Goal: Information Seeking & Learning: Compare options

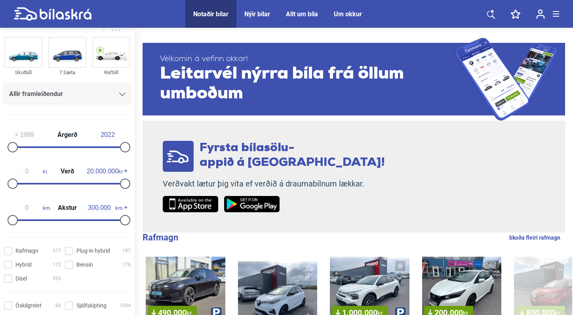
scroll to position [55, 0]
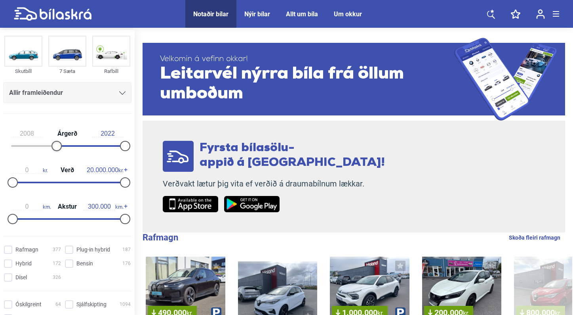
type input "2009"
drag, startPoint x: 11, startPoint y: 145, endPoint x: 61, endPoint y: 150, distance: 49.8
click at [61, 150] on div at bounding box center [61, 146] width 10 height 10
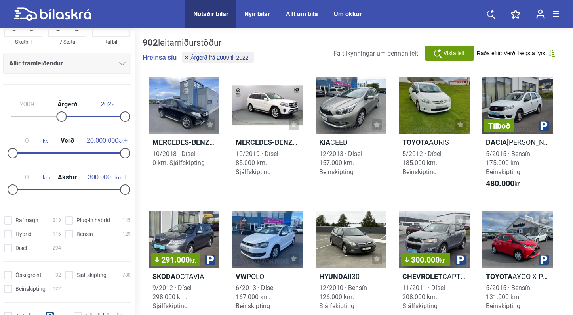
scroll to position [94, 0]
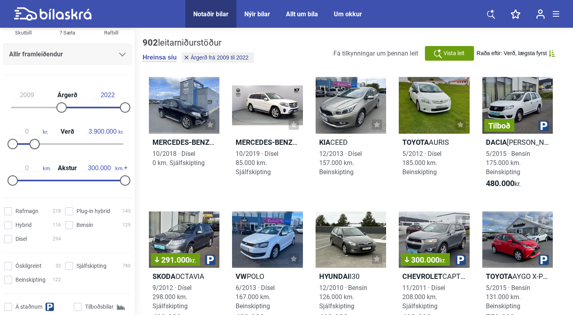
type input "3.800.000"
drag, startPoint x: 120, startPoint y: 147, endPoint x: 31, endPoint y: 160, distance: 89.7
click at [31, 160] on div "2009 Árgerð 2022 0 kr. Verð 3.800.000 kr. 0 km. Akstur 300.000 km." at bounding box center [67, 136] width 135 height 109
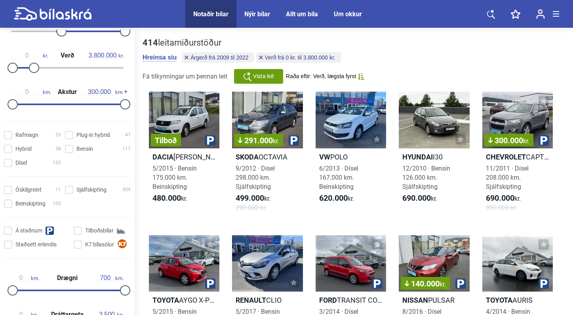
scroll to position [181, 0]
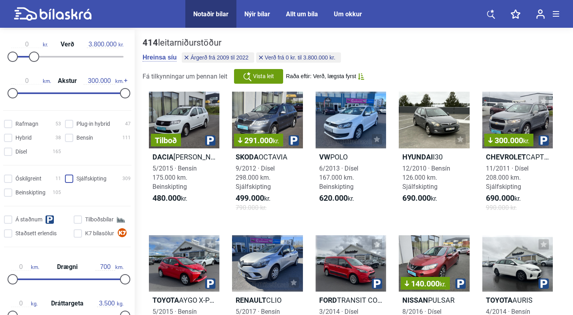
click at [71, 178] on input "Sjálfskipting 309" at bounding box center [99, 179] width 66 height 8
checkbox input "true"
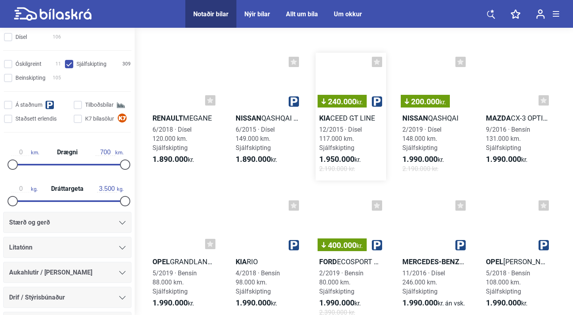
scroll to position [1886, 0]
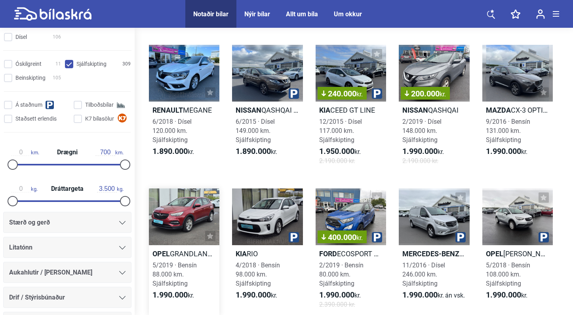
click at [185, 224] on div at bounding box center [184, 216] width 71 height 57
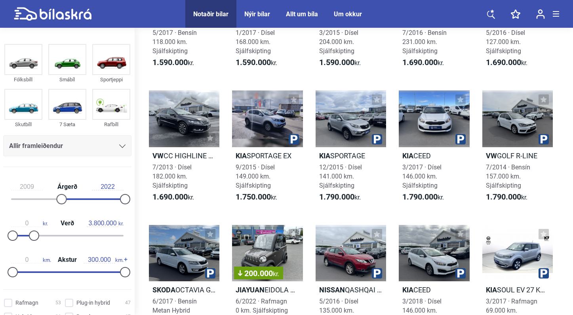
scroll to position [1429, 0]
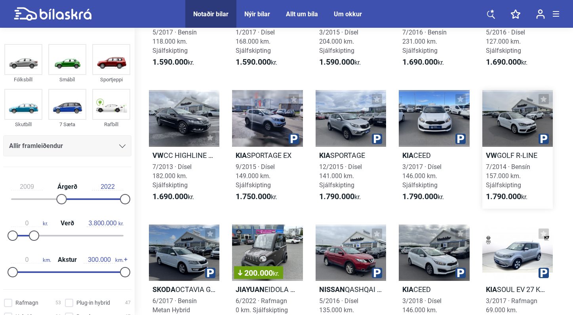
click at [509, 133] on div at bounding box center [518, 118] width 71 height 57
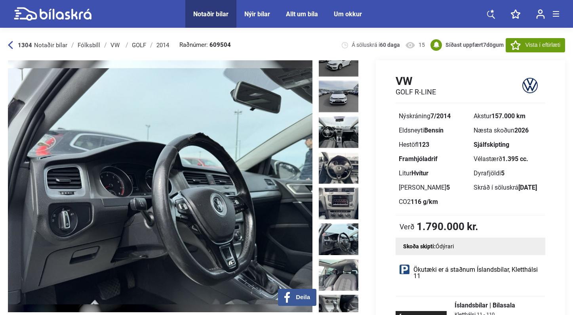
scroll to position [235, 0]
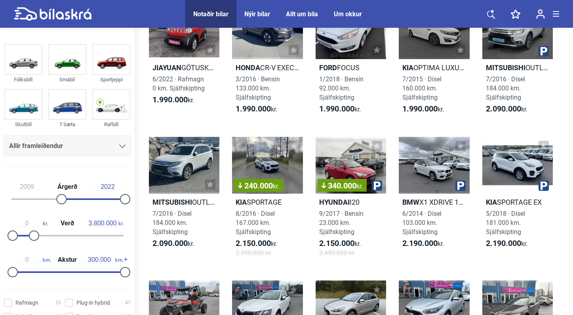
scroll to position [2228, 0]
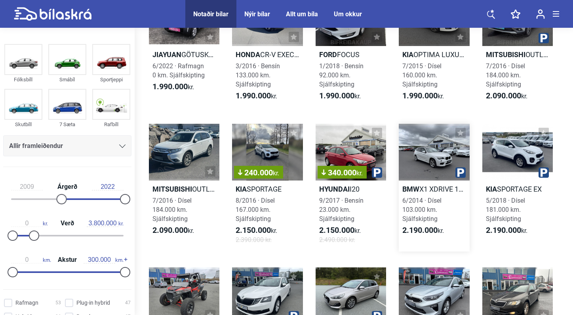
click at [442, 161] on div at bounding box center [434, 152] width 71 height 57
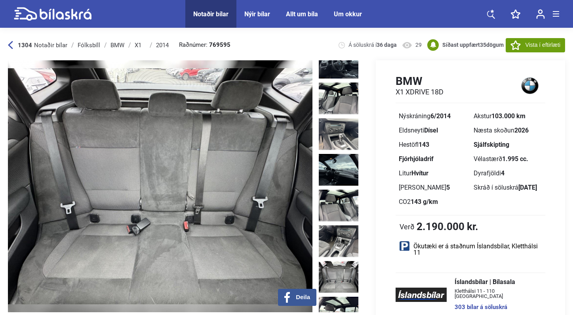
scroll to position [412, 0]
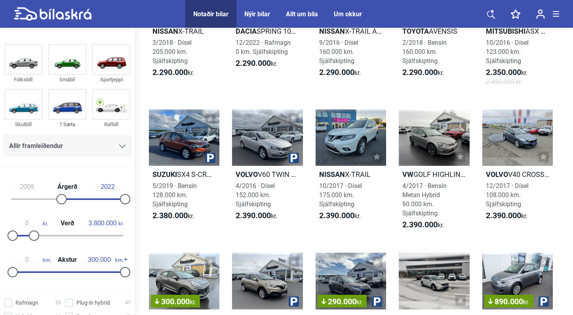
scroll to position [2943, 0]
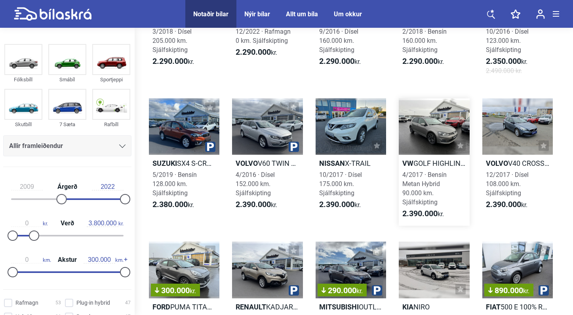
click at [413, 142] on div at bounding box center [434, 126] width 71 height 57
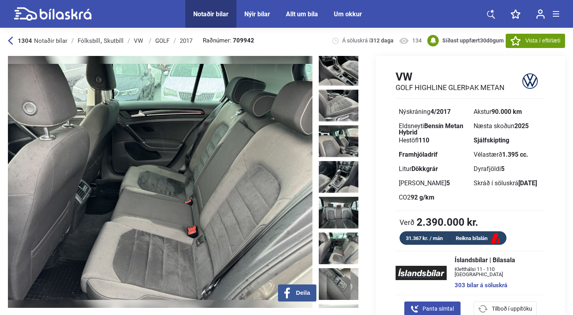
scroll to position [467, 0]
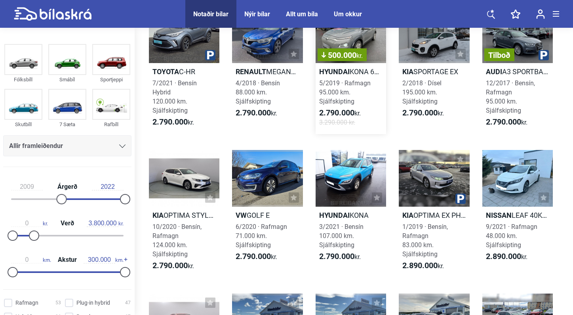
scroll to position [5088, 0]
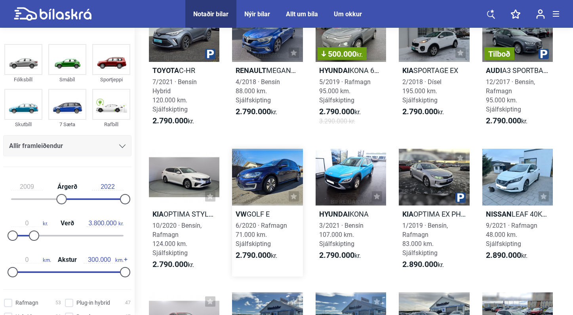
click at [276, 178] on div at bounding box center [267, 177] width 71 height 57
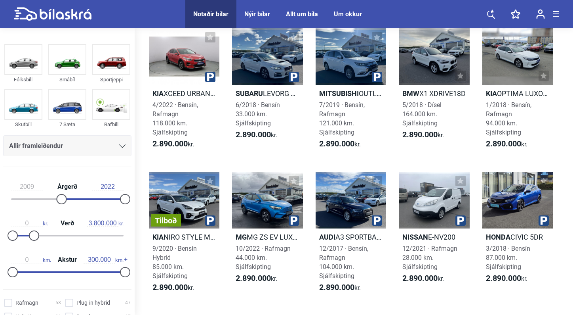
scroll to position [4669, 0]
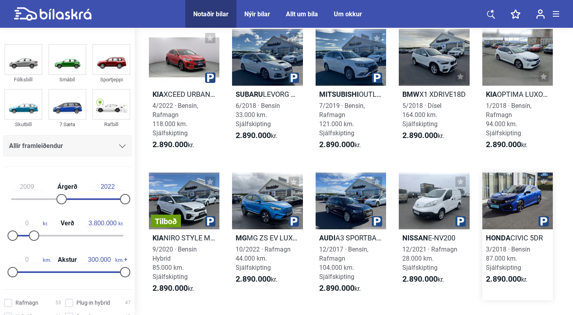
click at [504, 210] on div at bounding box center [518, 200] width 71 height 57
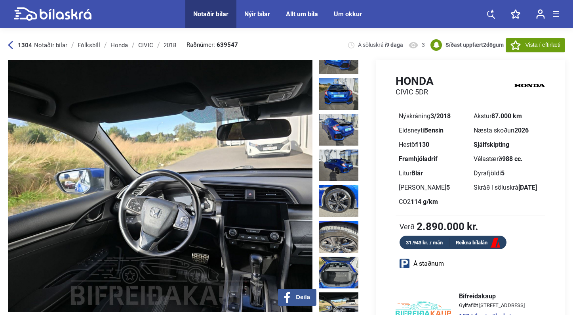
scroll to position [266, 0]
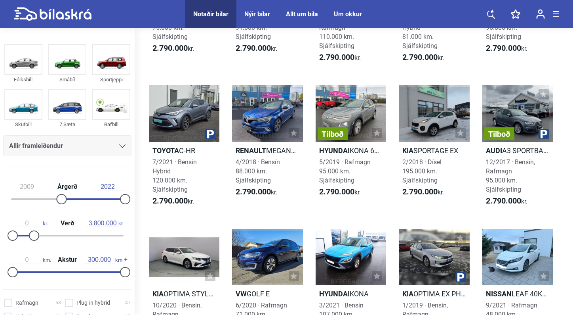
scroll to position [4346, 0]
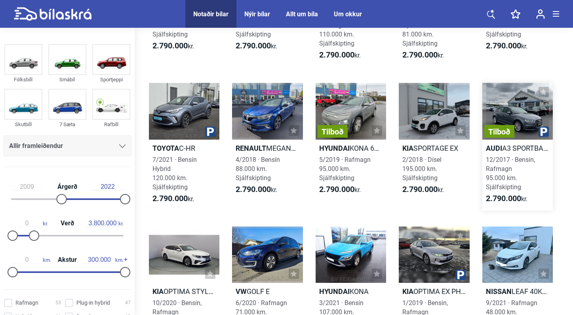
click at [536, 116] on div "Tilboð" at bounding box center [518, 111] width 71 height 57
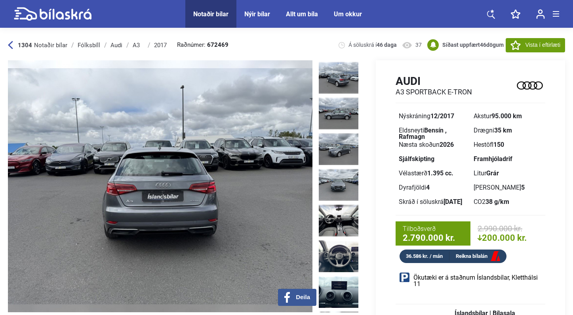
scroll to position [156, 0]
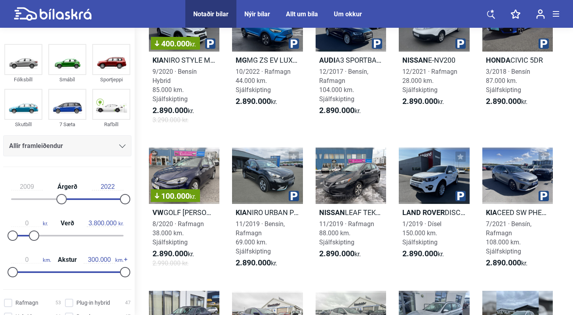
scroll to position [4949, 0]
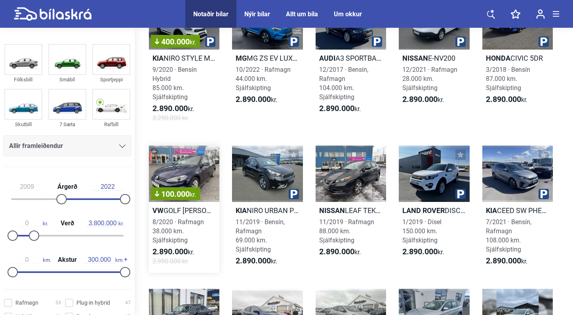
click at [193, 177] on div "100.000 kr." at bounding box center [184, 173] width 71 height 57
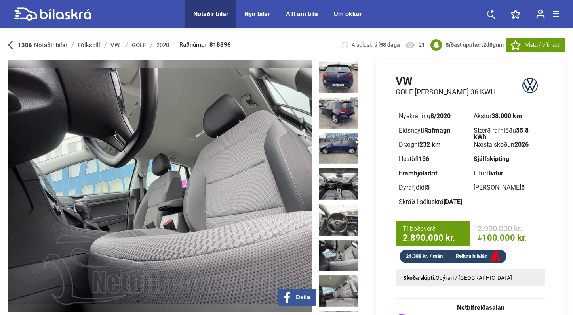
scroll to position [182, 0]
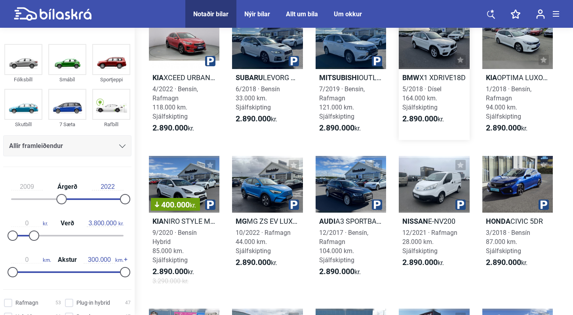
scroll to position [4778, 0]
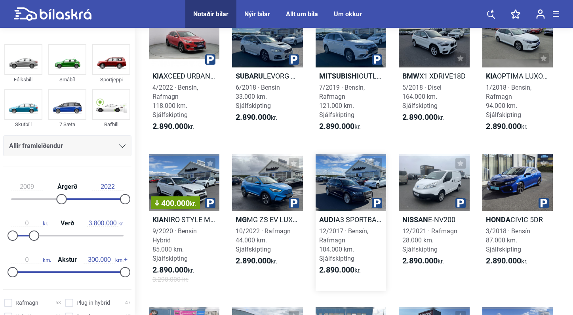
click at [337, 197] on div at bounding box center [351, 182] width 71 height 57
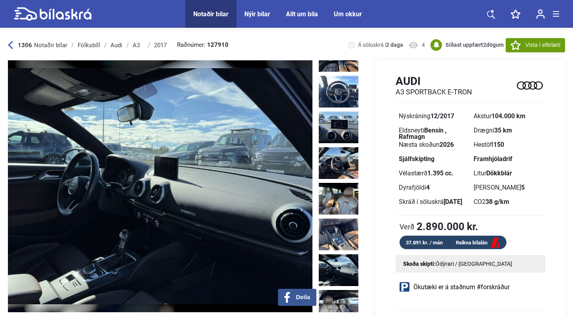
scroll to position [313, 0]
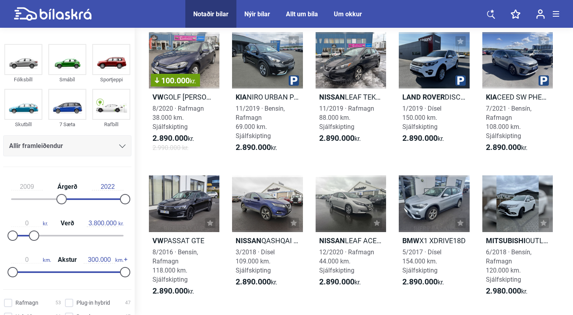
scroll to position [5050, 0]
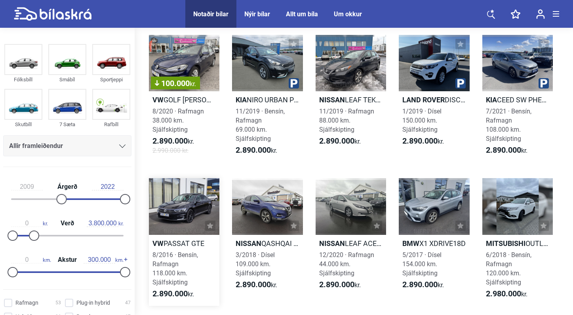
click at [176, 206] on div at bounding box center [184, 206] width 71 height 57
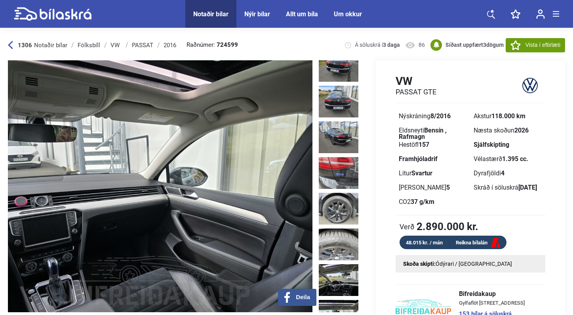
scroll to position [260, 0]
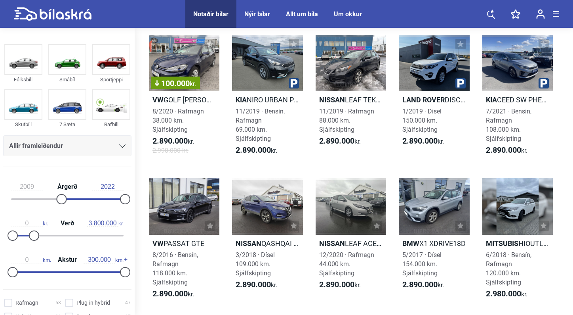
scroll to position [542, 0]
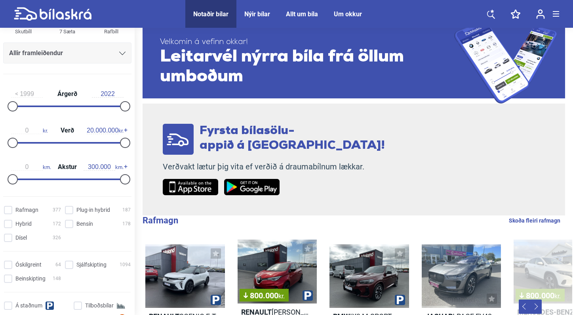
scroll to position [89, 0]
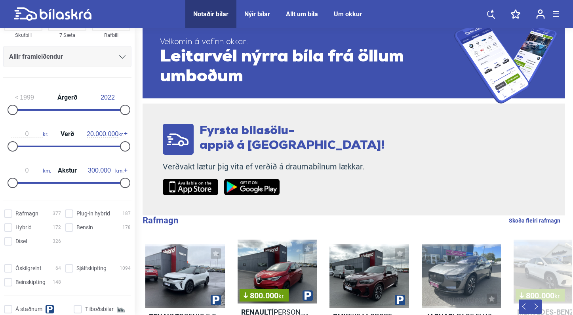
drag, startPoint x: 119, startPoint y: 154, endPoint x: 91, endPoint y: 153, distance: 27.8
click at [91, 153] on div "0 kr. Verð 20.000.000 kr." at bounding box center [67, 138] width 128 height 36
type input "2.100.000"
drag, startPoint x: 120, startPoint y: 144, endPoint x: 23, endPoint y: 178, distance: 103.3
click at [23, 178] on div "1999 Árgerð 2022 0 kr. Verð 2.100.000 kr. 0 km. Akstur 300.000 km." at bounding box center [67, 138] width 135 height 109
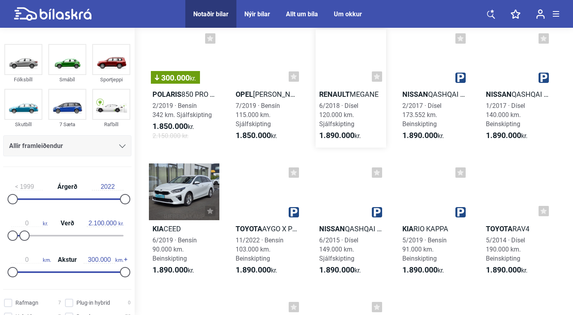
scroll to position [3569, 0]
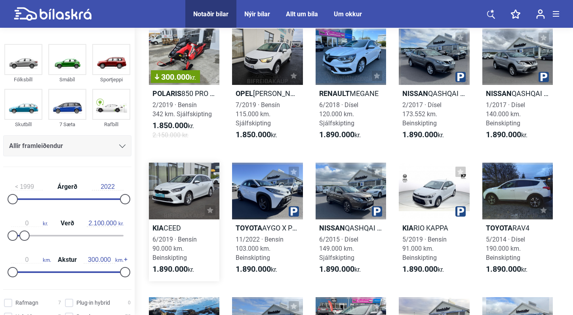
click at [195, 195] on div at bounding box center [184, 190] width 71 height 57
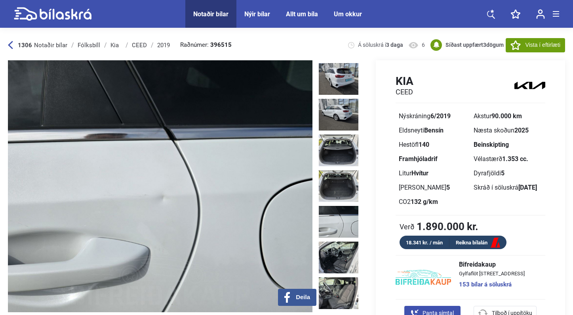
scroll to position [367, 0]
